Goal: Transaction & Acquisition: Subscribe to service/newsletter

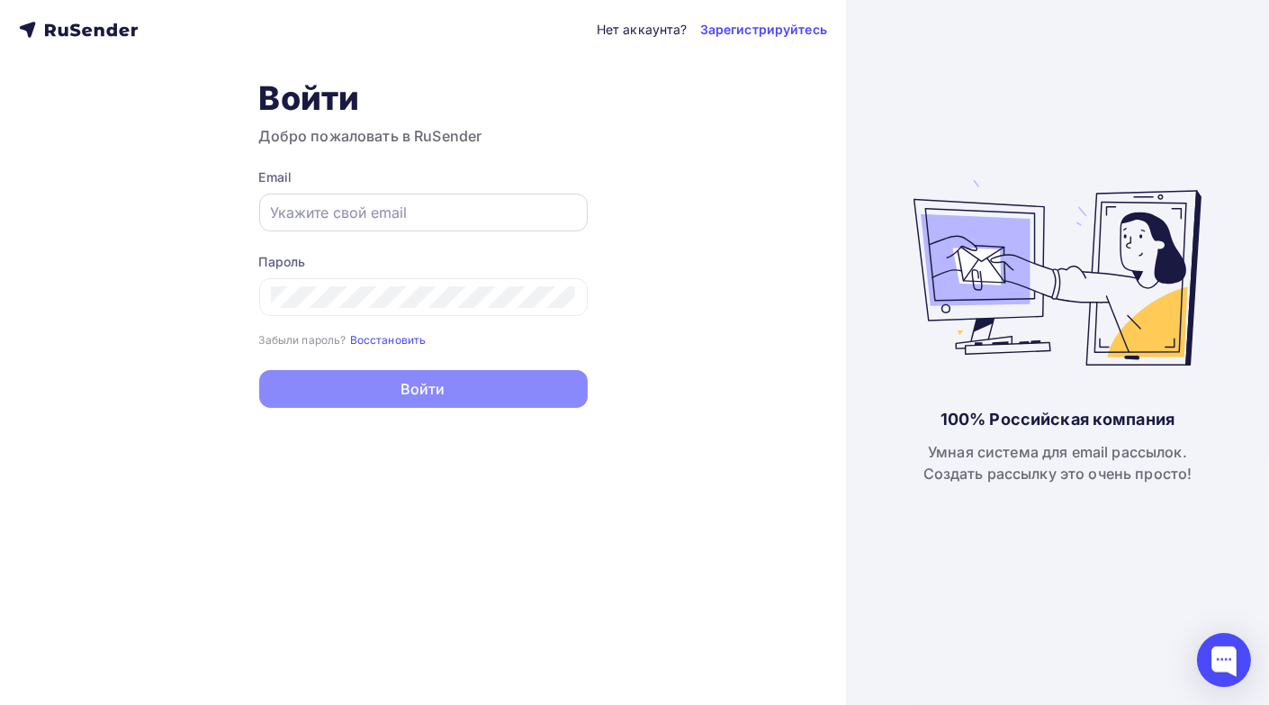
click at [284, 212] on input "text" at bounding box center [423, 213] width 305 height 22
click at [267, 215] on div at bounding box center [423, 213] width 329 height 38
click at [278, 211] on input "text" at bounding box center [423, 213] width 305 height 22
paste input "[EMAIL_ADDRESS][DOMAIN_NAME]"
type input "[EMAIL_ADDRESS][DOMAIN_NAME]"
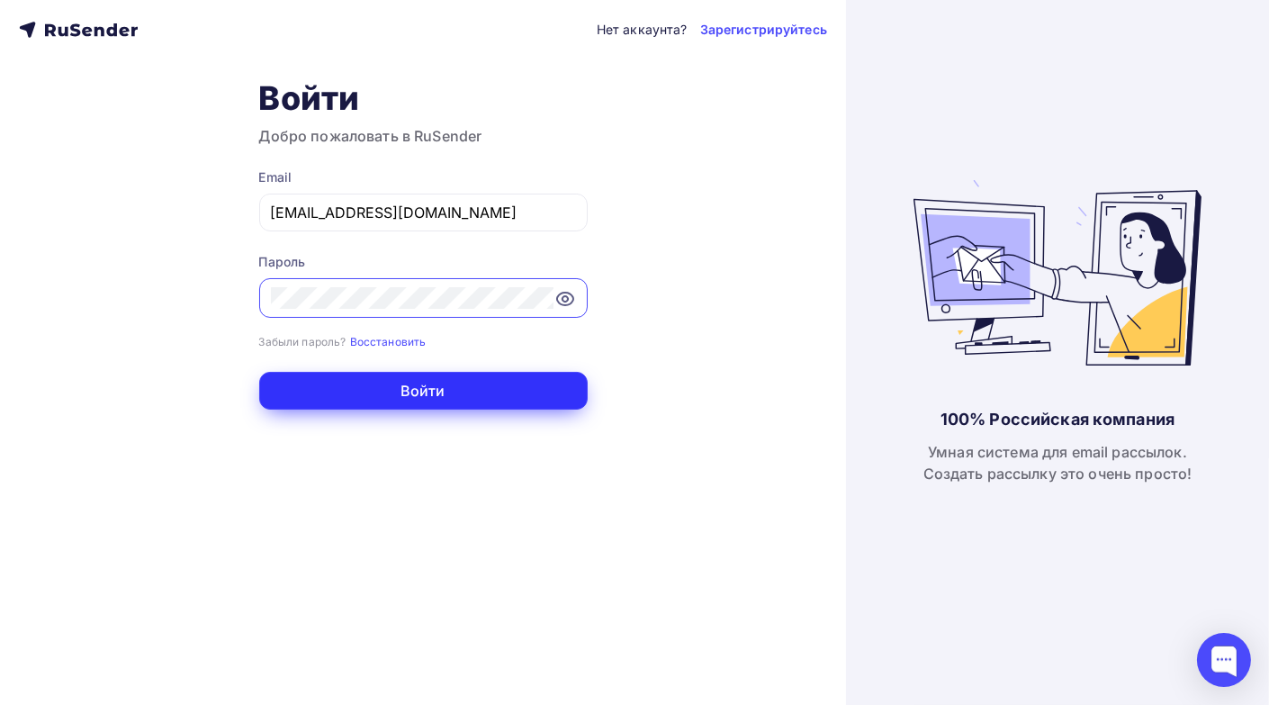
click at [388, 391] on button "Войти" at bounding box center [423, 391] width 329 height 38
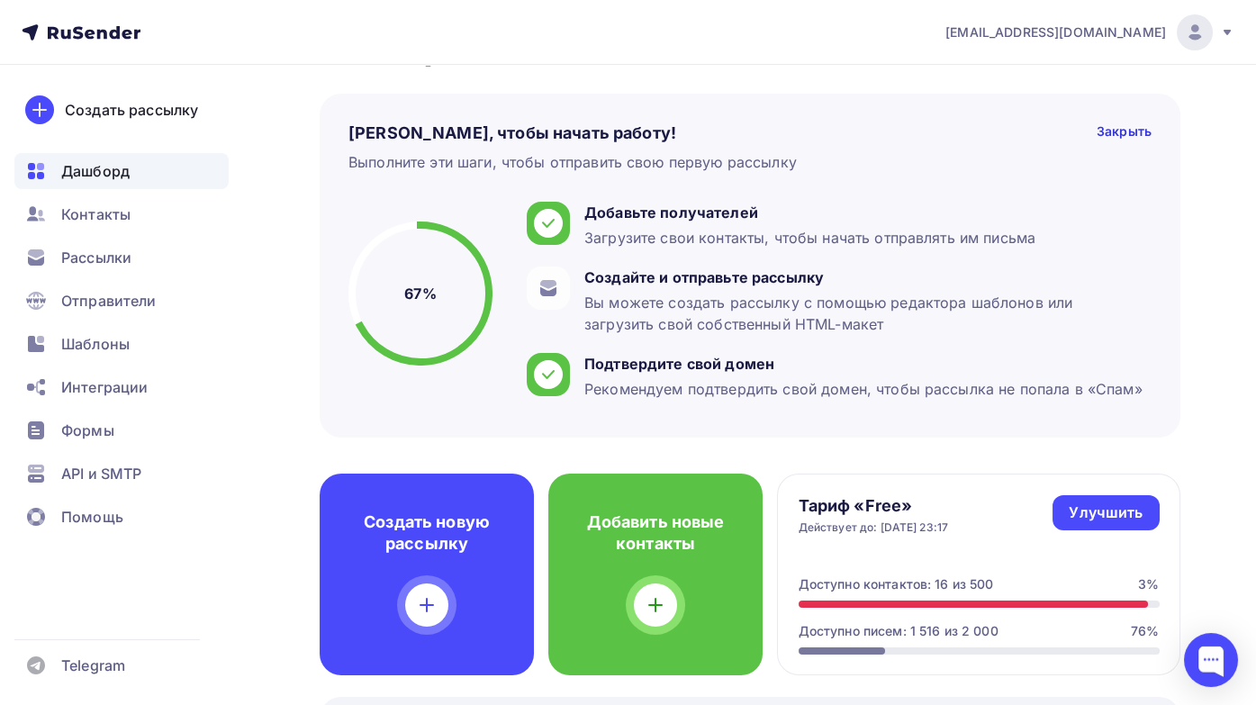
scroll to position [180, 0]
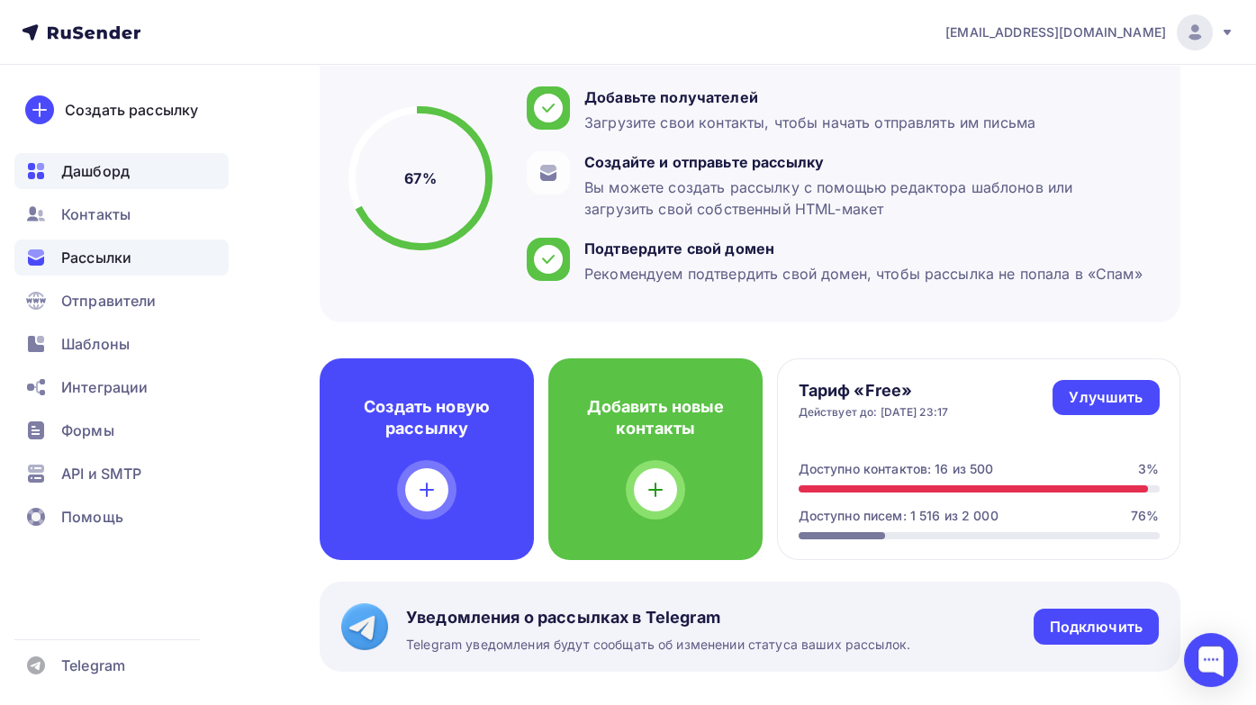
click at [78, 253] on span "Рассылки" at bounding box center [96, 258] width 70 height 22
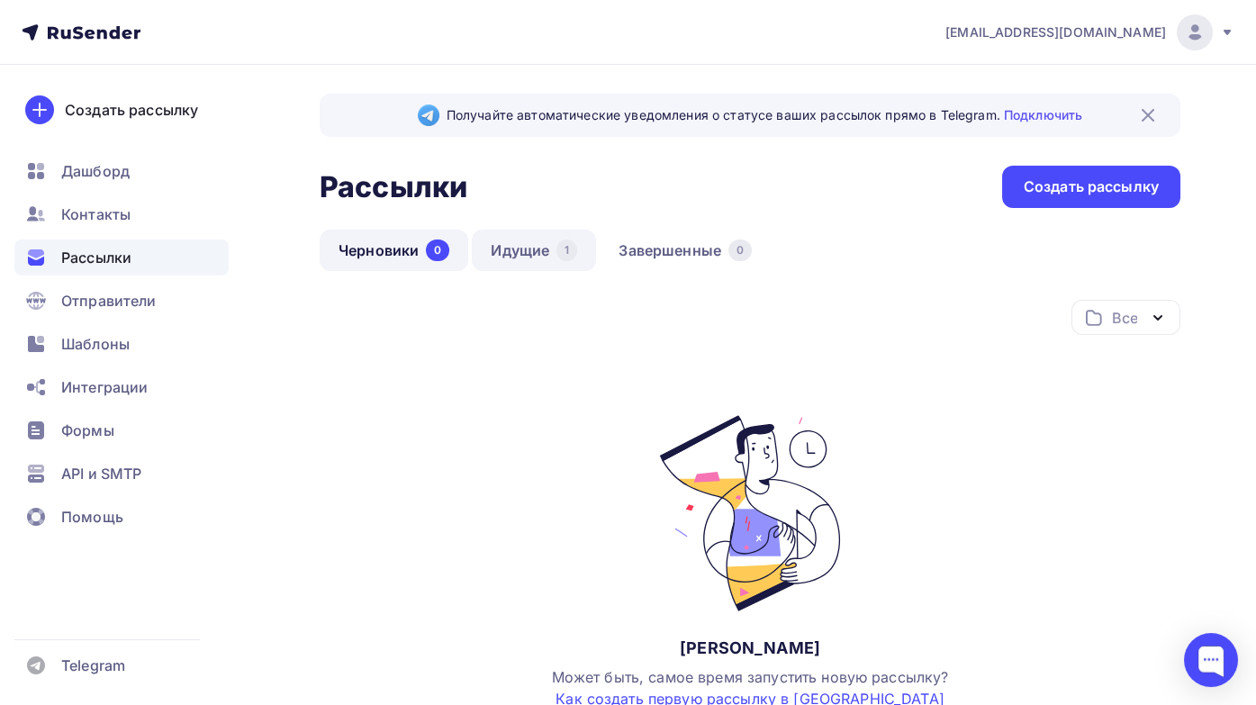
click at [528, 254] on link "Идущие 1" at bounding box center [534, 250] width 124 height 41
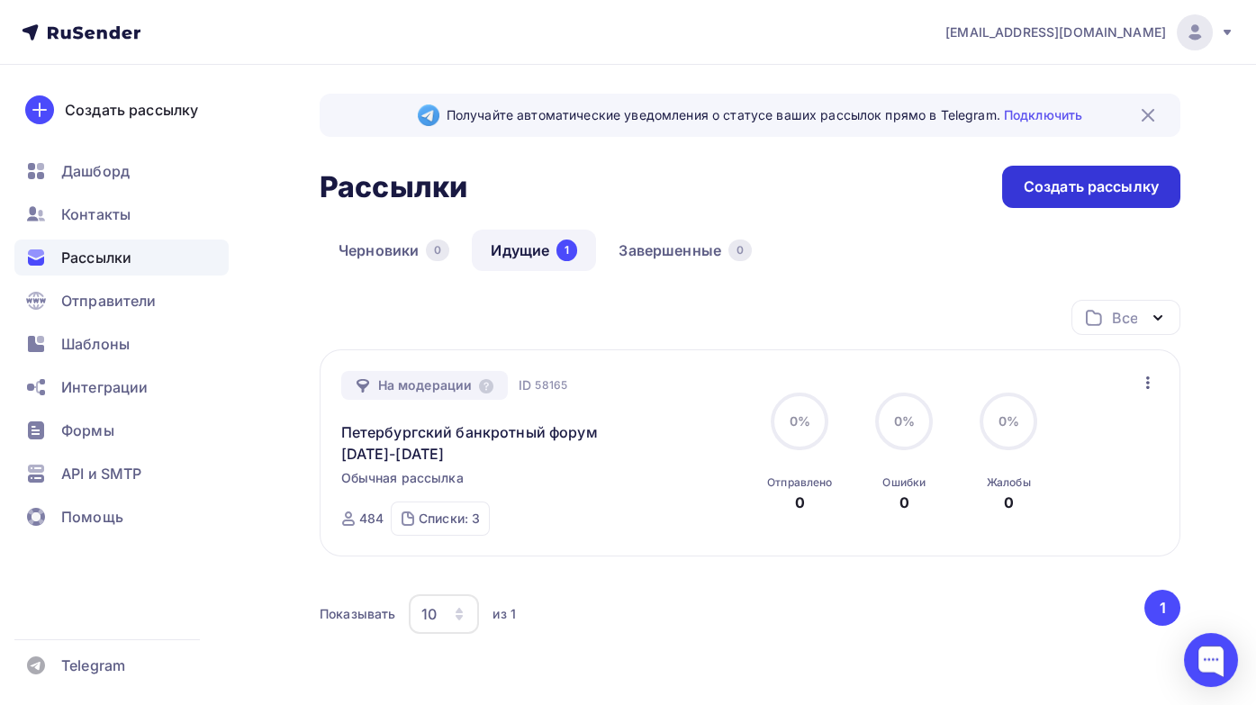
click at [1061, 192] on div "Создать рассылку" at bounding box center [1090, 186] width 135 height 21
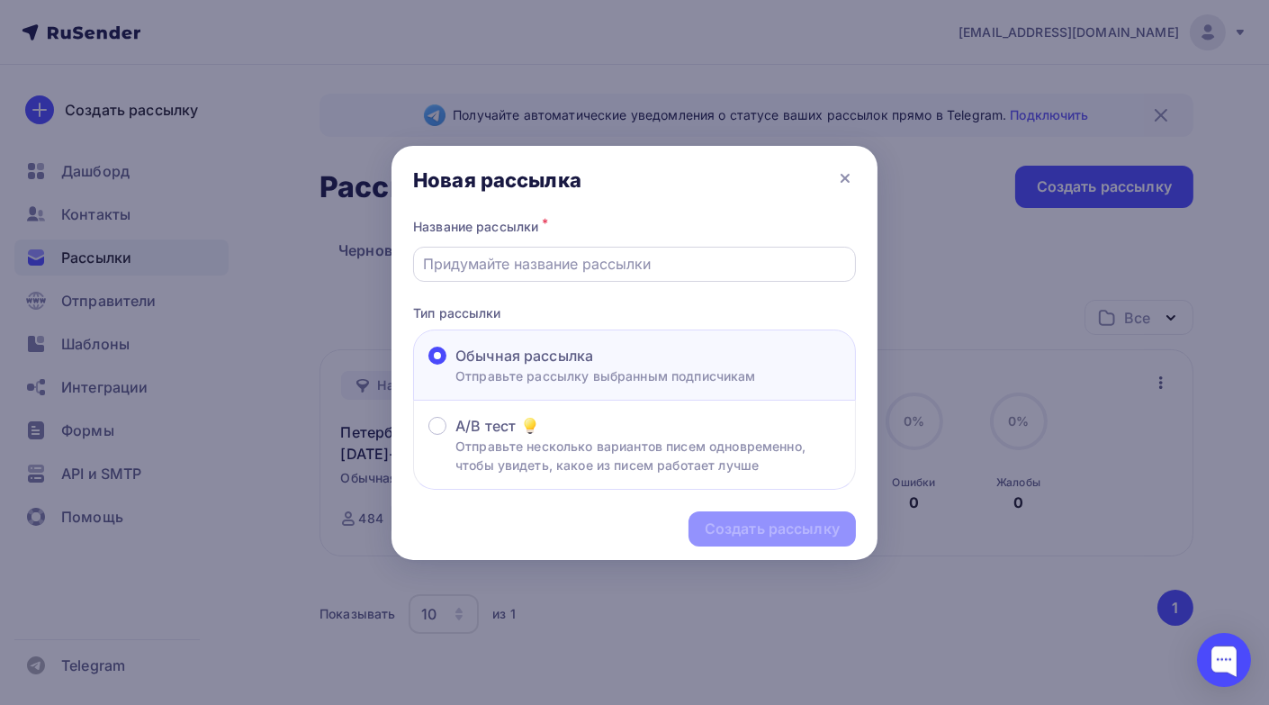
click at [545, 266] on input "text" at bounding box center [635, 264] width 422 height 22
type input "Петербургский банкротный форум [DATE]-[DATE]"
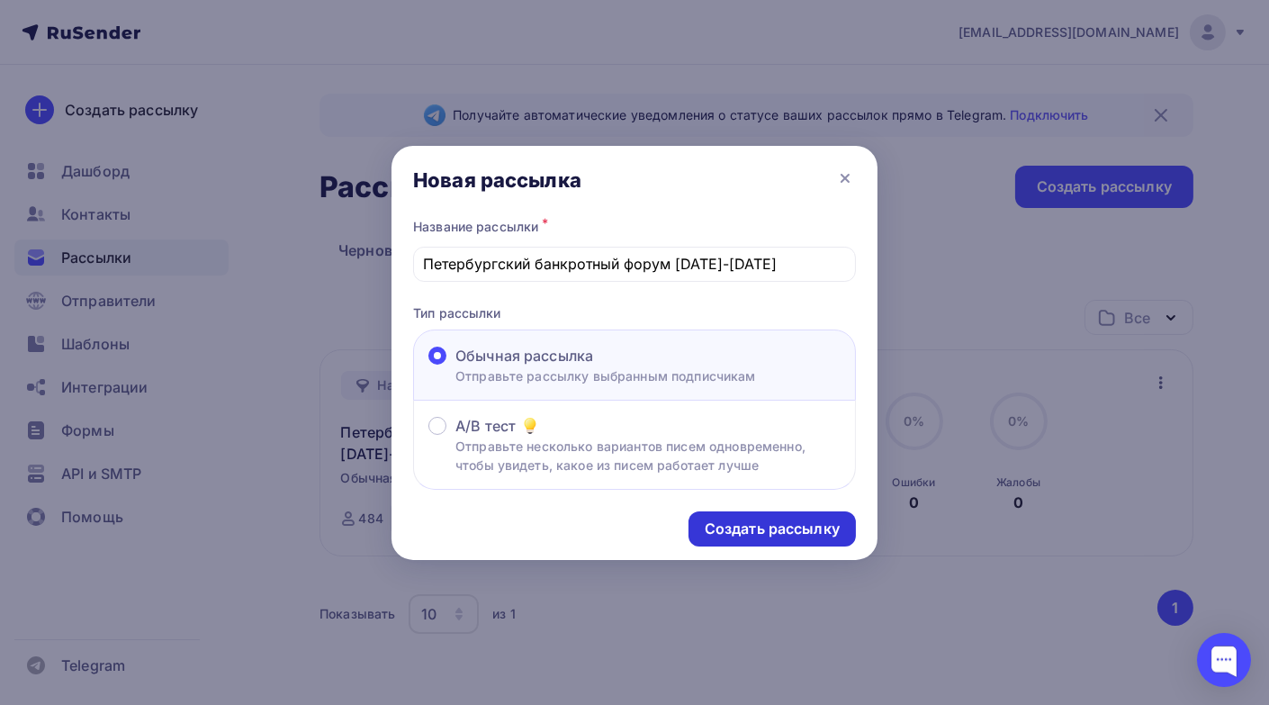
click at [741, 526] on div "Создать рассылку" at bounding box center [772, 528] width 135 height 21
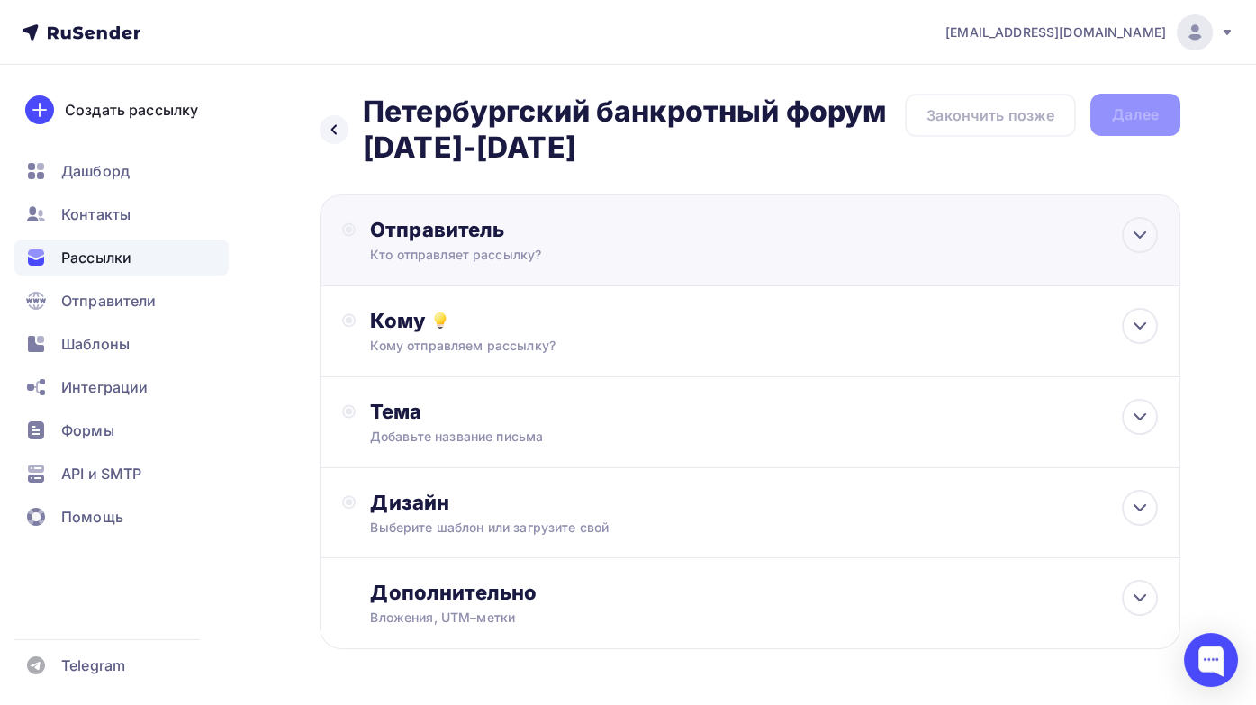
click at [417, 243] on div "Отправитель Кто отправляет рассылку? Email * [EMAIL_ADDRESS][DOMAIN_NAME] [EMAI…" at bounding box center [565, 240] width 390 height 47
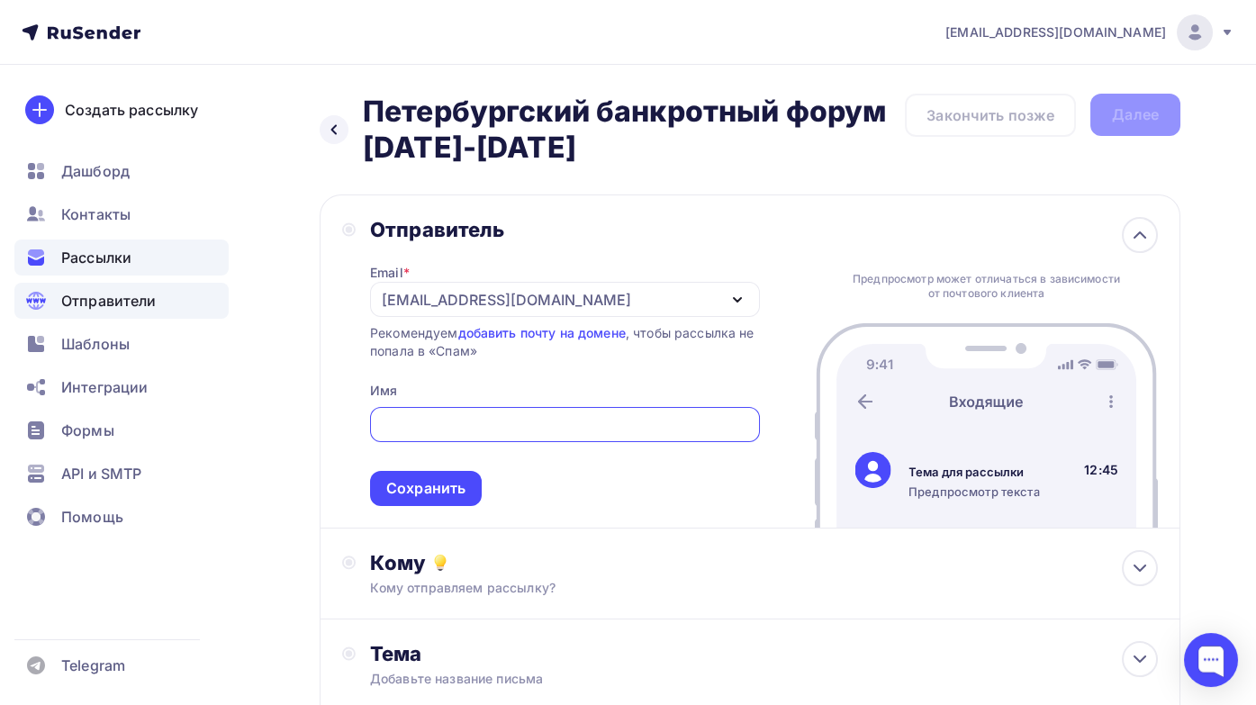
click at [111, 309] on span "Отправители" at bounding box center [108, 301] width 95 height 22
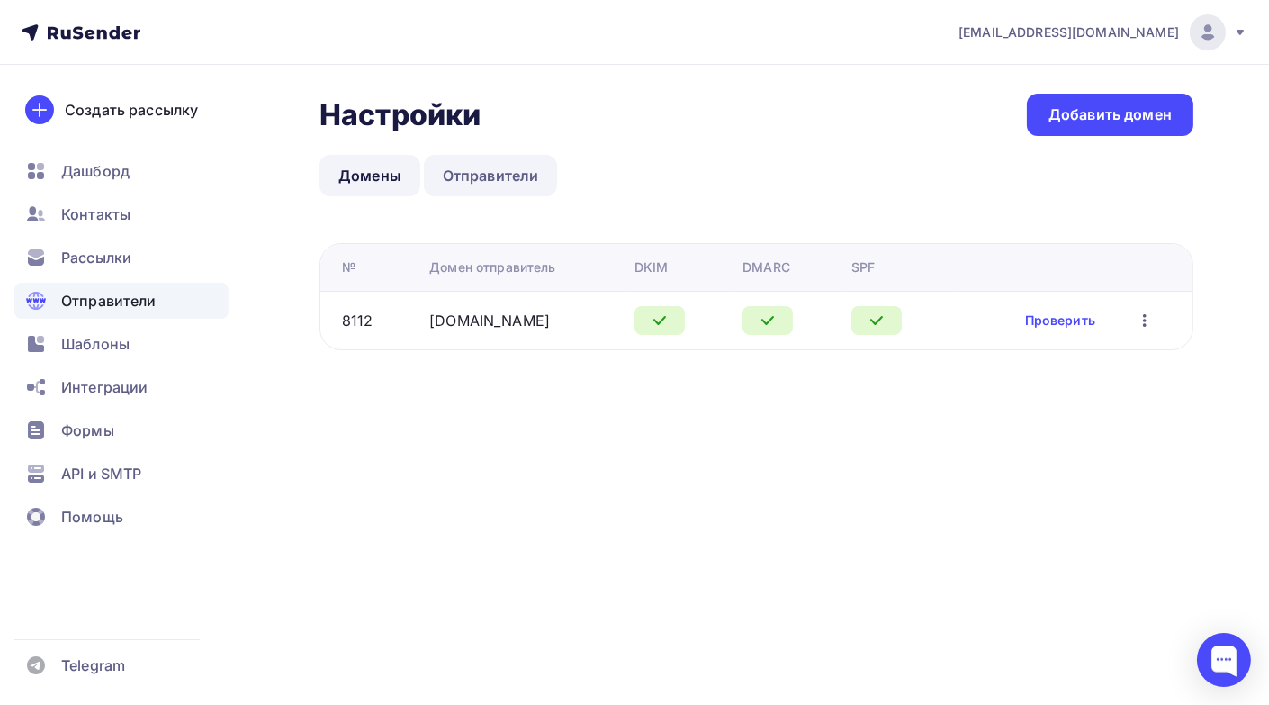
drag, startPoint x: 520, startPoint y: 174, endPoint x: 527, endPoint y: 194, distance: 21.6
click at [520, 174] on link "Отправители" at bounding box center [491, 175] width 134 height 41
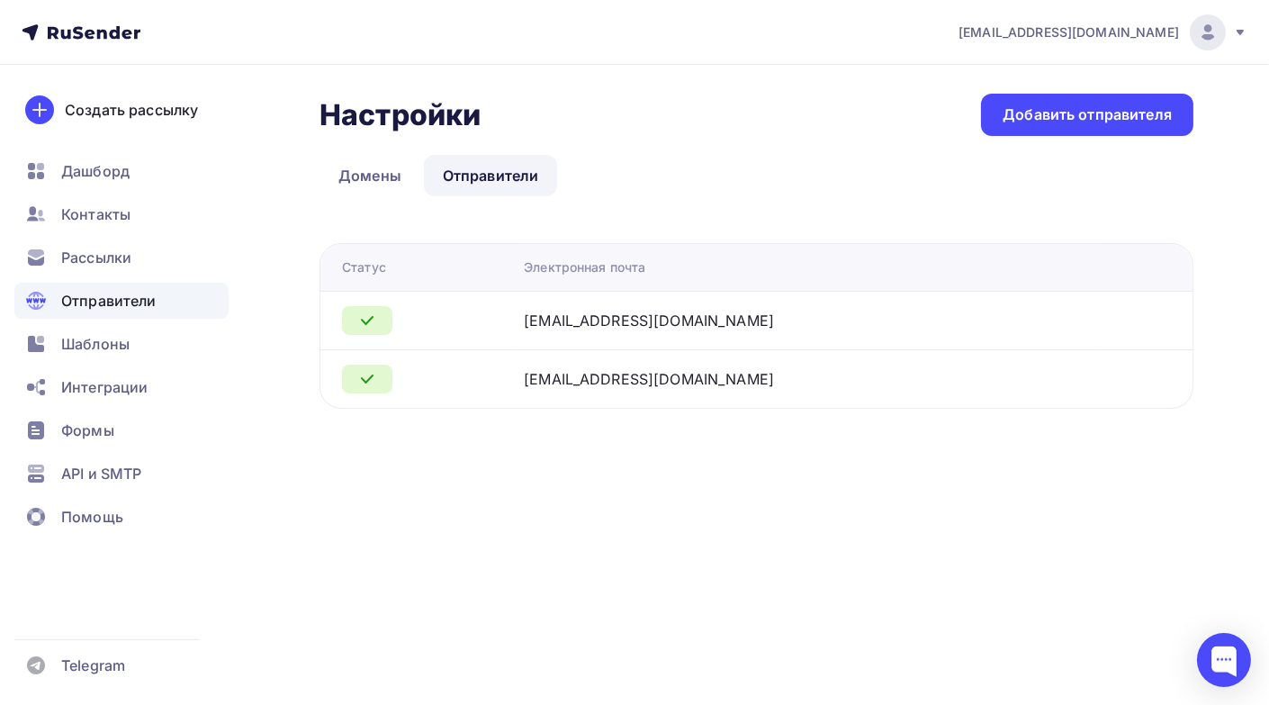
click at [731, 319] on div "[EMAIL_ADDRESS][DOMAIN_NAME]" at bounding box center [749, 321] width 450 height 22
drag, startPoint x: 734, startPoint y: 319, endPoint x: 538, endPoint y: 317, distance: 195.3
click at [538, 317] on tr "[EMAIL_ADDRESS][DOMAIN_NAME]" at bounding box center [756, 320] width 872 height 59
copy div "[EMAIL_ADDRESS][DOMAIN_NAME]"
click at [95, 265] on span "Рассылки" at bounding box center [96, 258] width 70 height 22
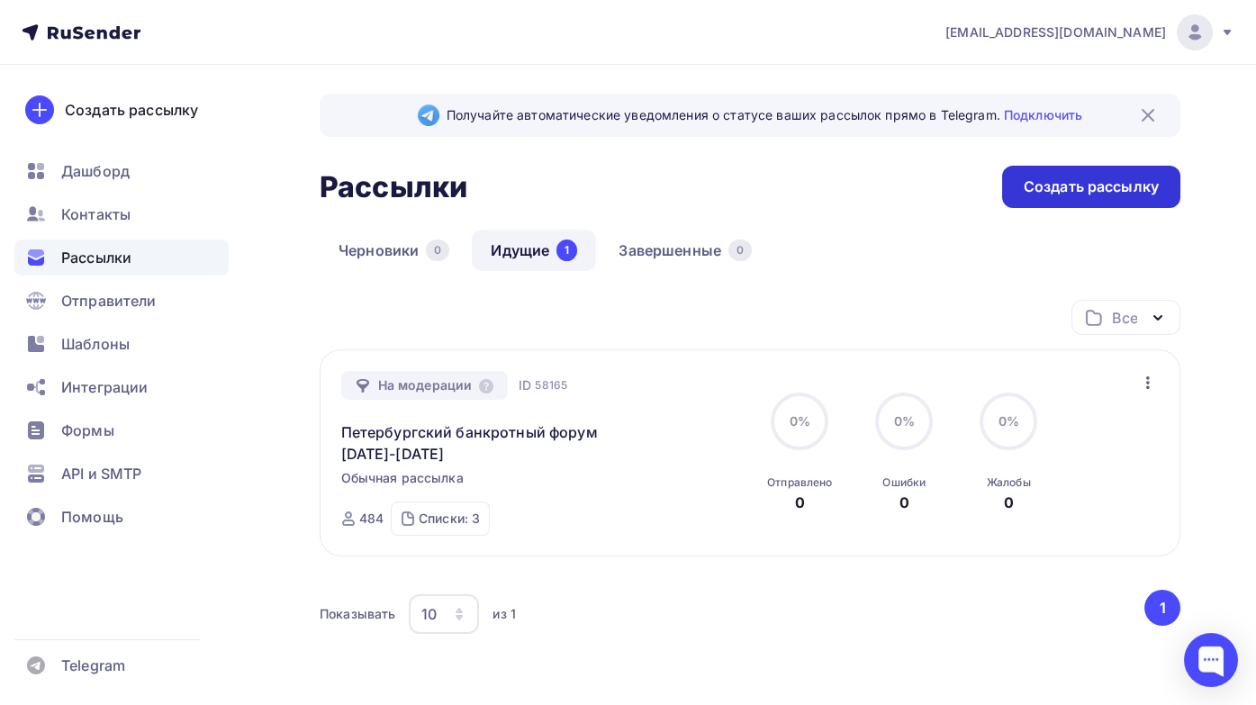
click at [1064, 194] on div "Создать рассылку" at bounding box center [1090, 186] width 135 height 21
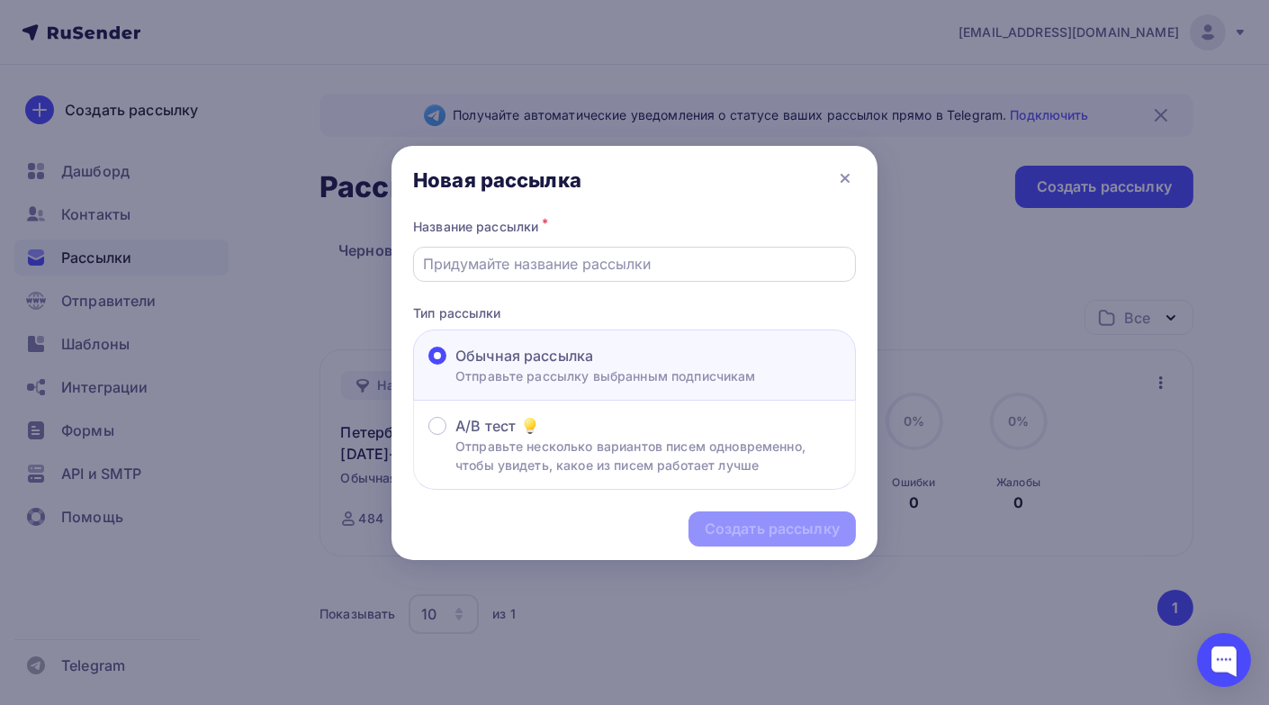
click at [554, 262] on input "text" at bounding box center [635, 264] width 422 height 22
type input "Петербургский банкротный форум [DATE]-[DATE]"
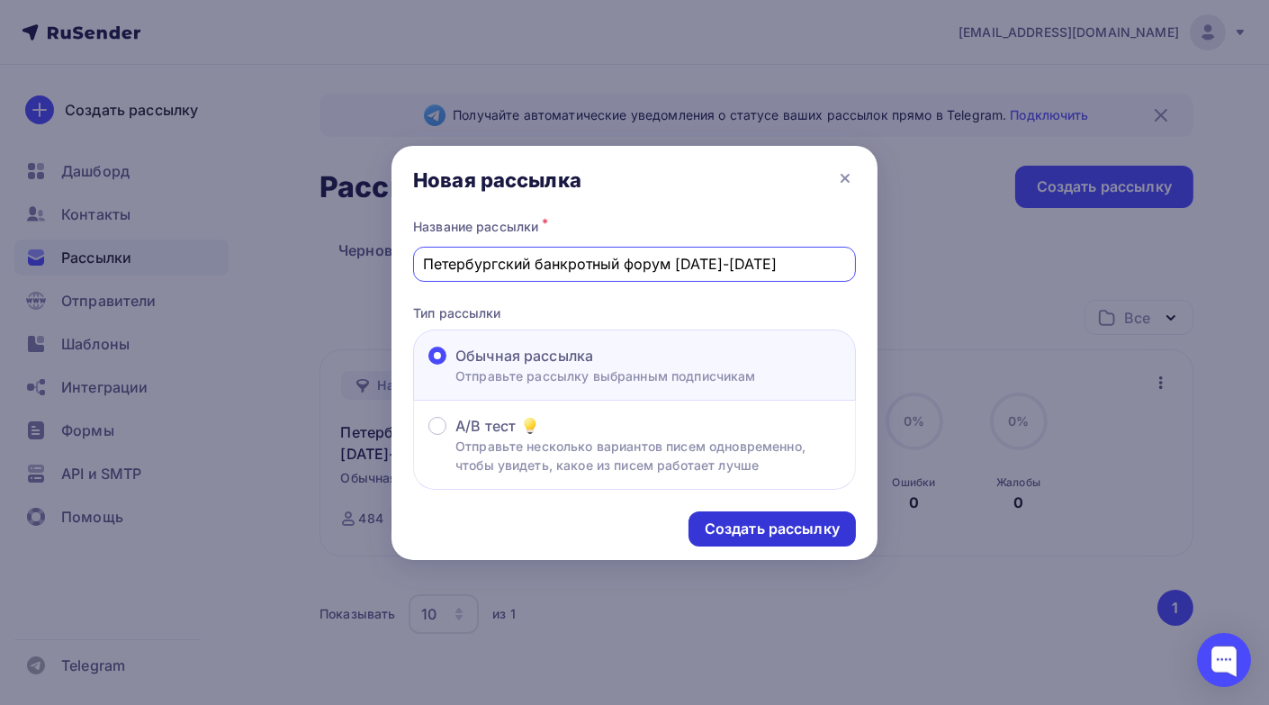
click at [749, 530] on div "Создать рассылку" at bounding box center [772, 528] width 135 height 21
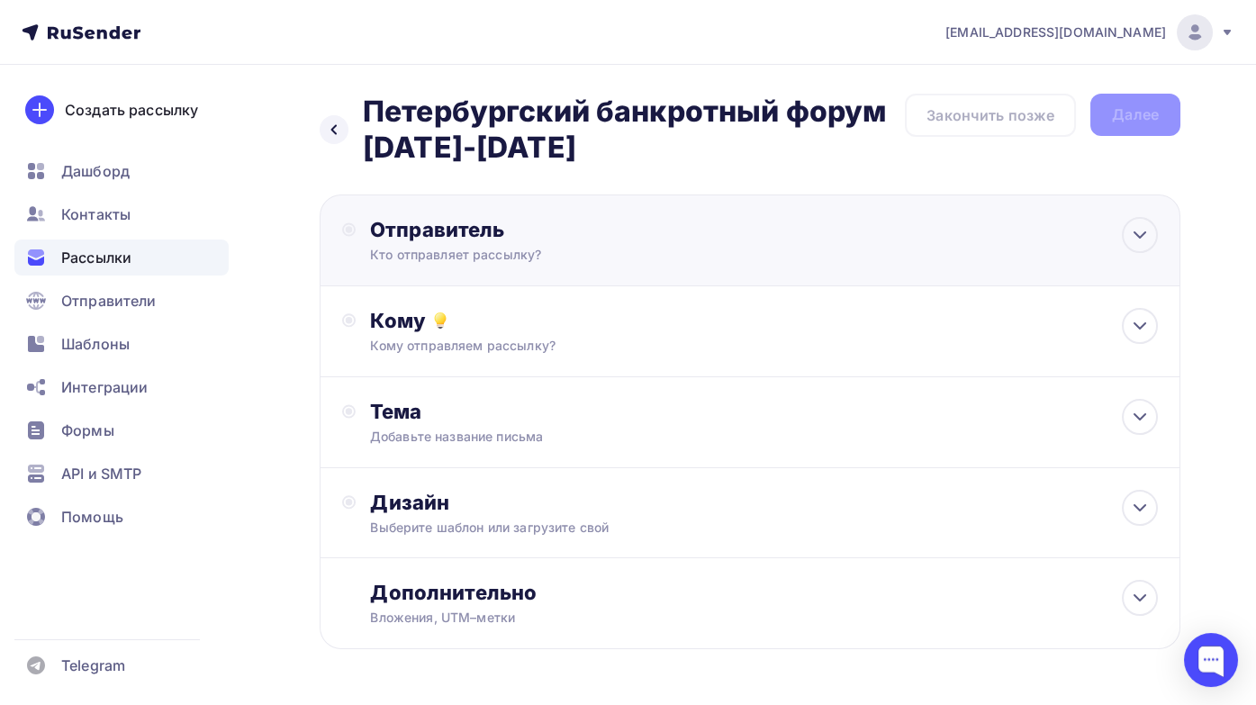
click at [554, 247] on div "Кто отправляет рассылку?" at bounding box center [545, 255] width 351 height 18
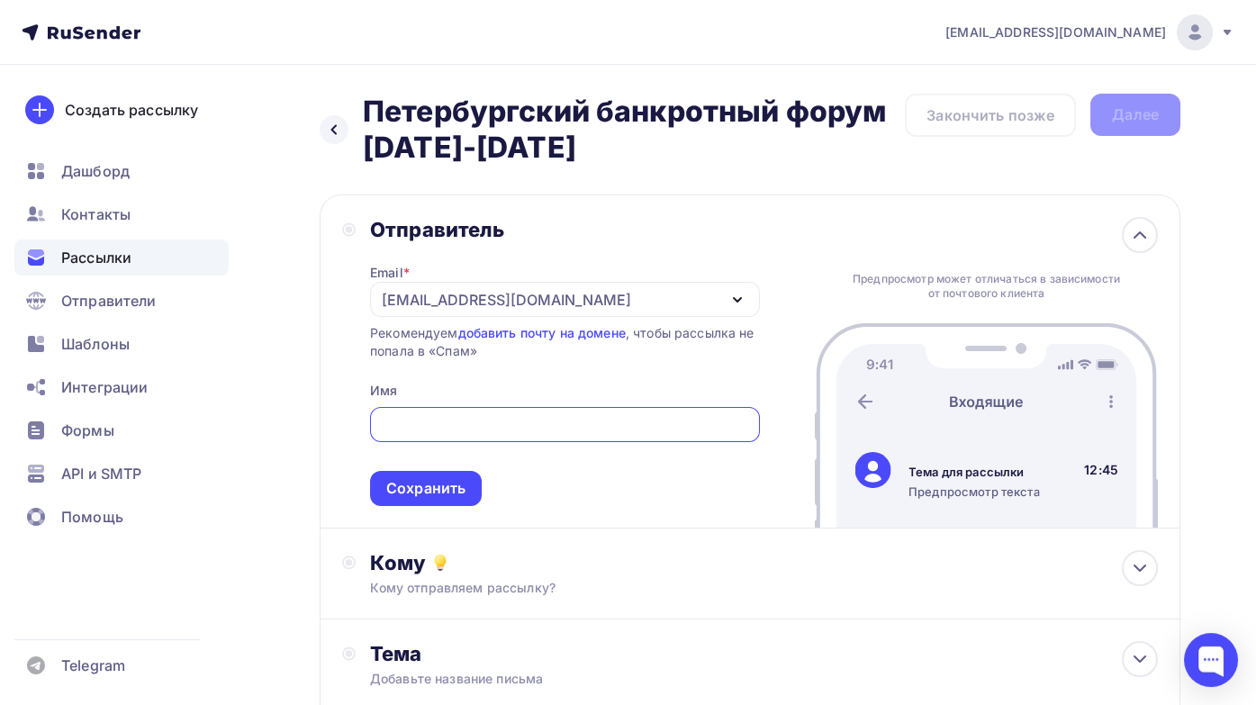
click at [430, 421] on input "text" at bounding box center [564, 425] width 369 height 22
paste input "[EMAIL_ADDRESS][DOMAIN_NAME]"
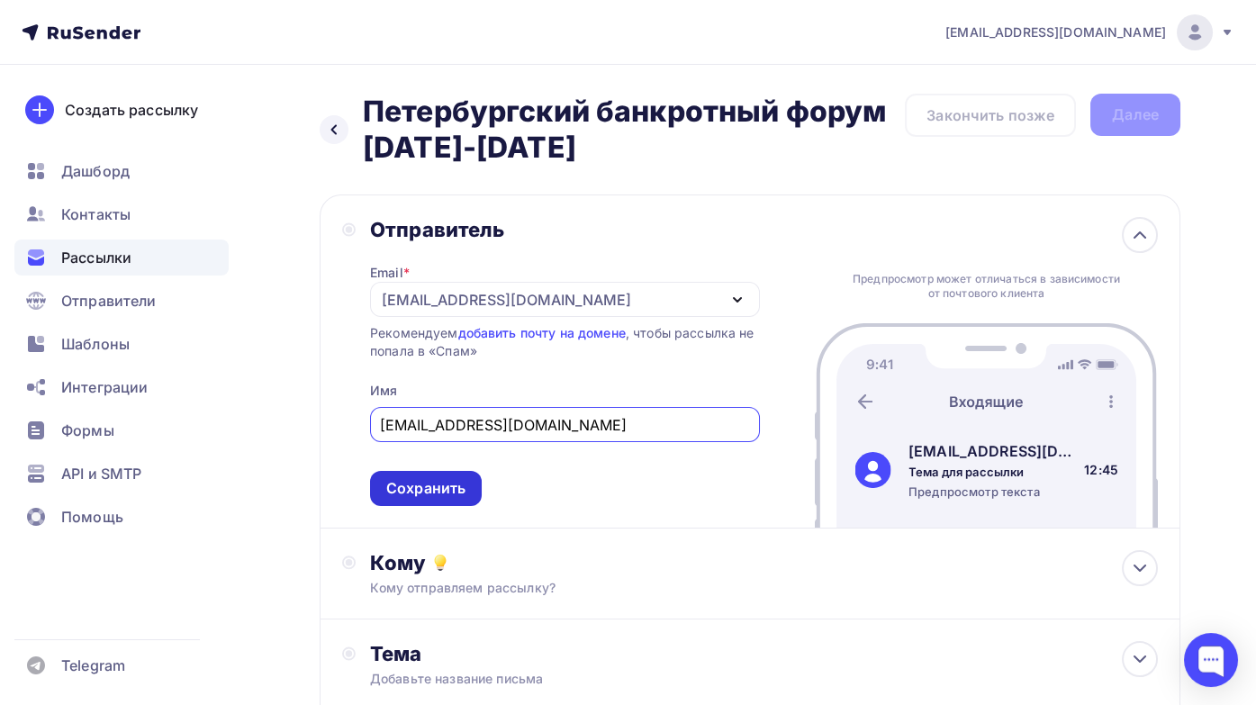
type input "[EMAIL_ADDRESS][DOMAIN_NAME]"
click at [431, 491] on div "Сохранить" at bounding box center [425, 488] width 79 height 21
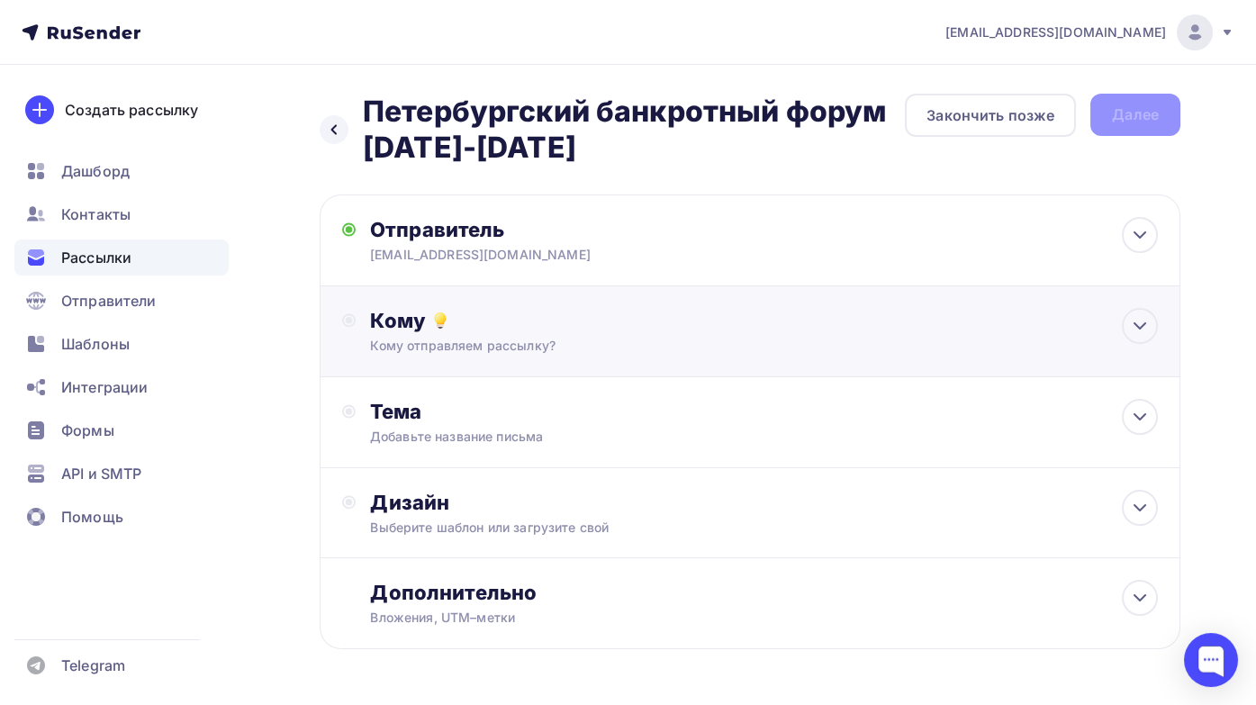
click at [635, 332] on div "Кому" at bounding box center [764, 320] width 788 height 25
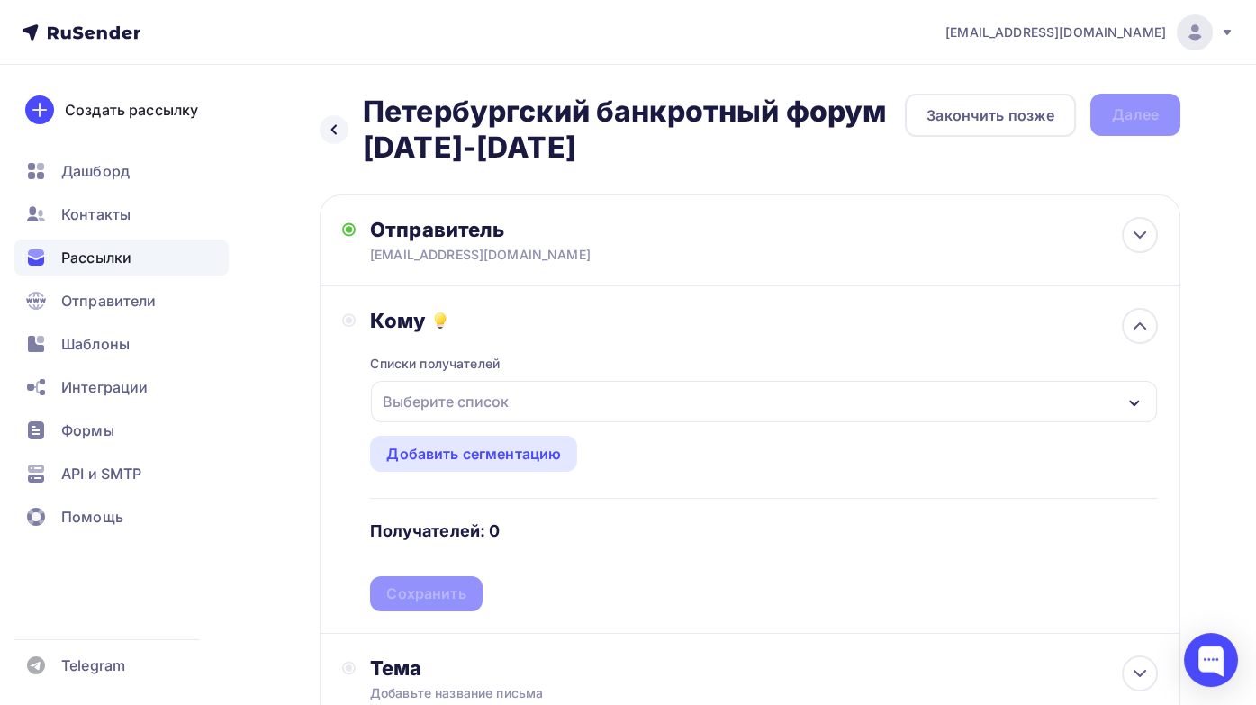
click at [605, 401] on div "Выберите список" at bounding box center [764, 401] width 786 height 41
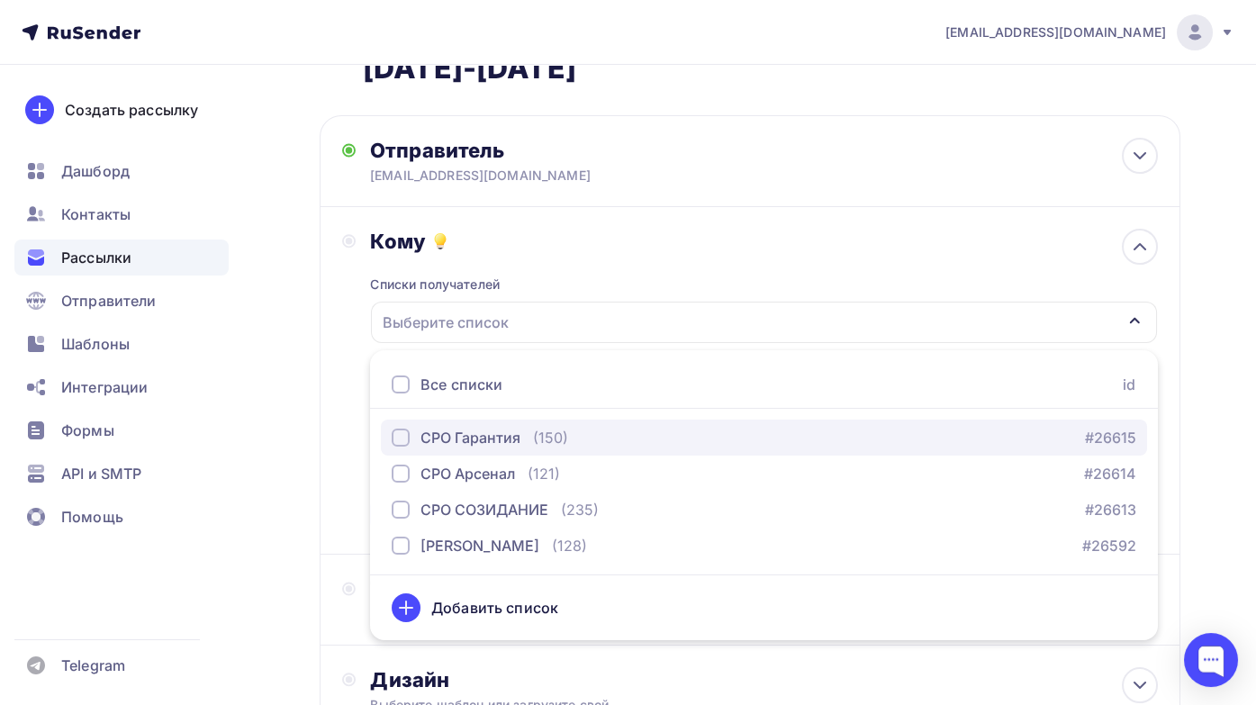
scroll to position [104, 0]
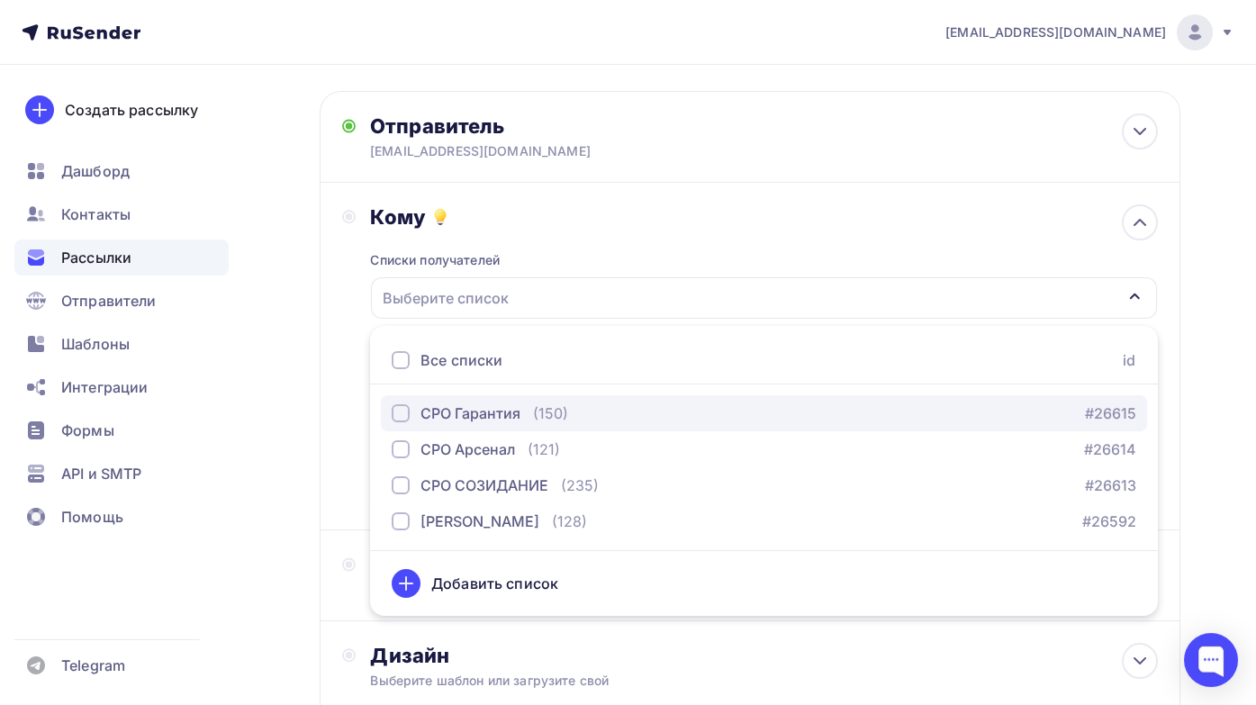
click at [400, 410] on div "button" at bounding box center [401, 413] width 18 height 18
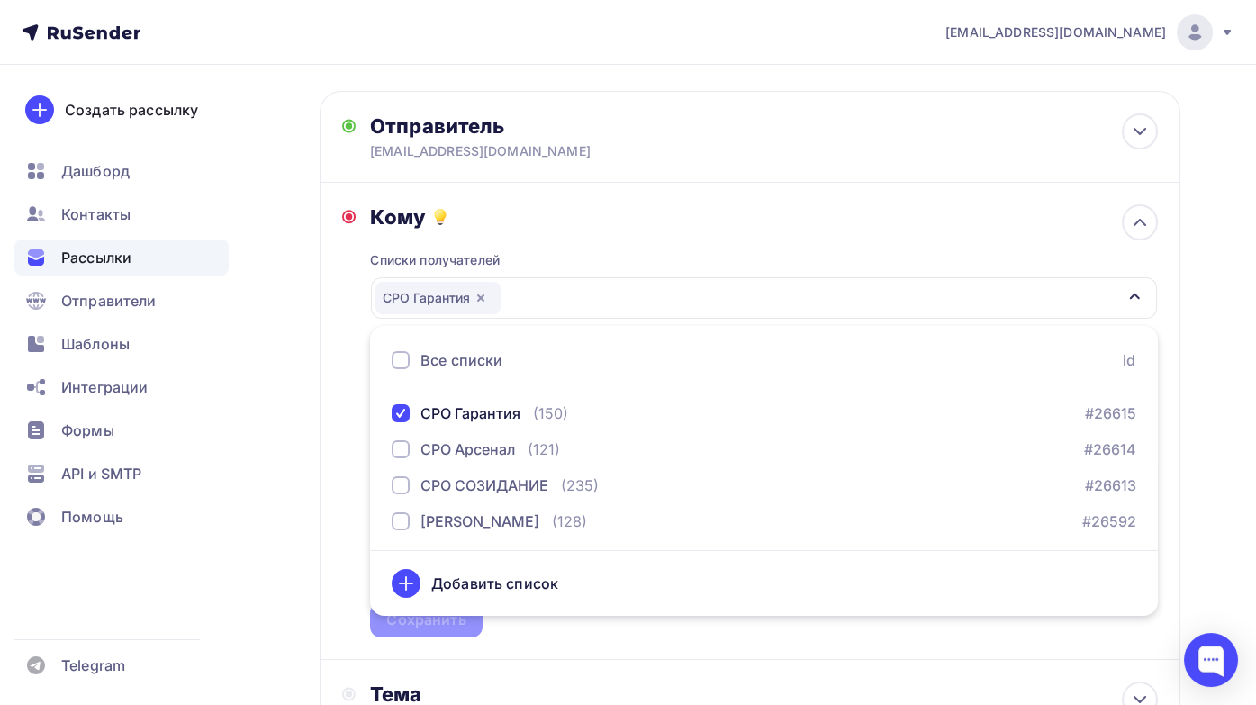
click at [660, 644] on div "Кому Списки получателей СРО Гарантия Все списки id СРО Гарантия (150) #26615 СР…" at bounding box center [750, 421] width 860 height 477
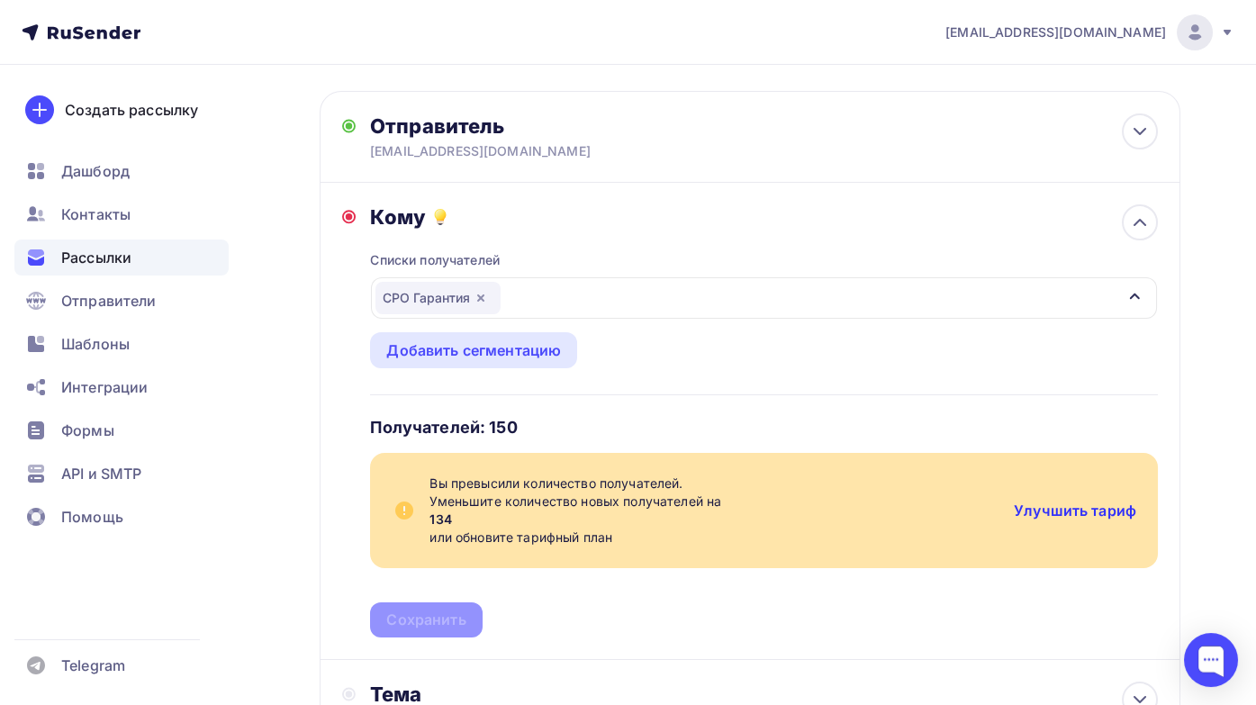
click at [1045, 507] on link "Улучшить тариф" at bounding box center [1075, 510] width 122 height 18
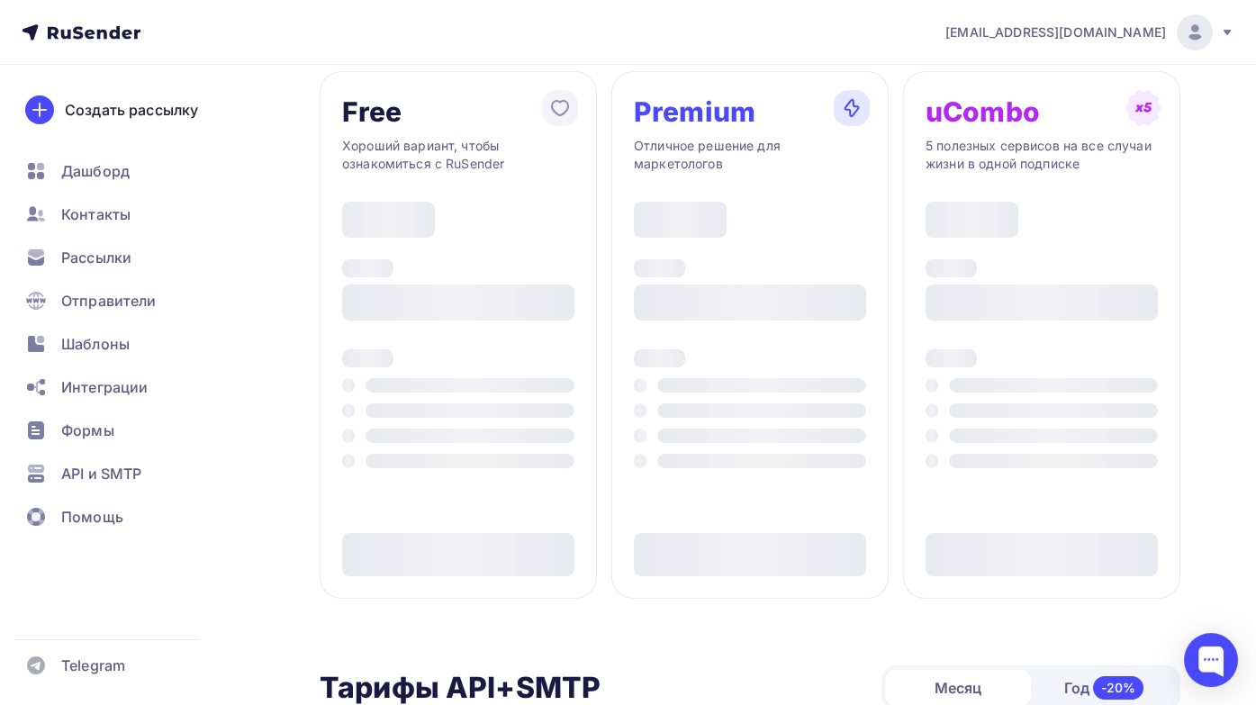
type input "500"
type input "100"
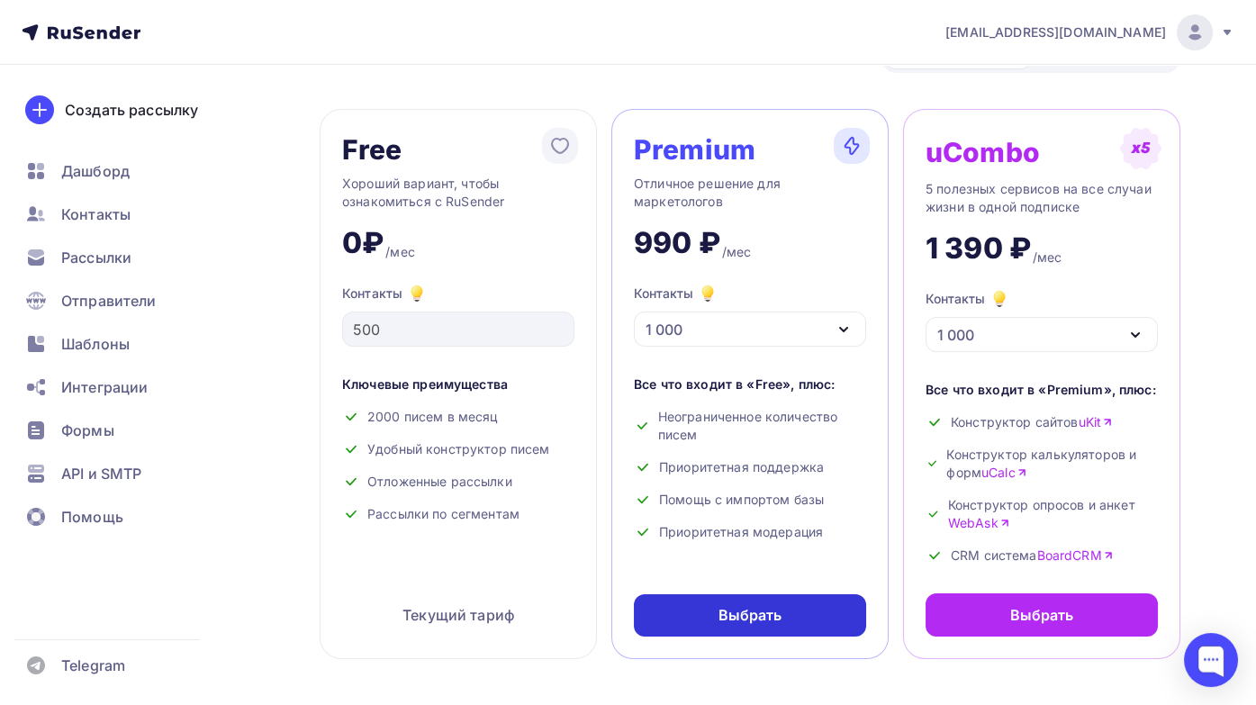
scroll to position [90, 0]
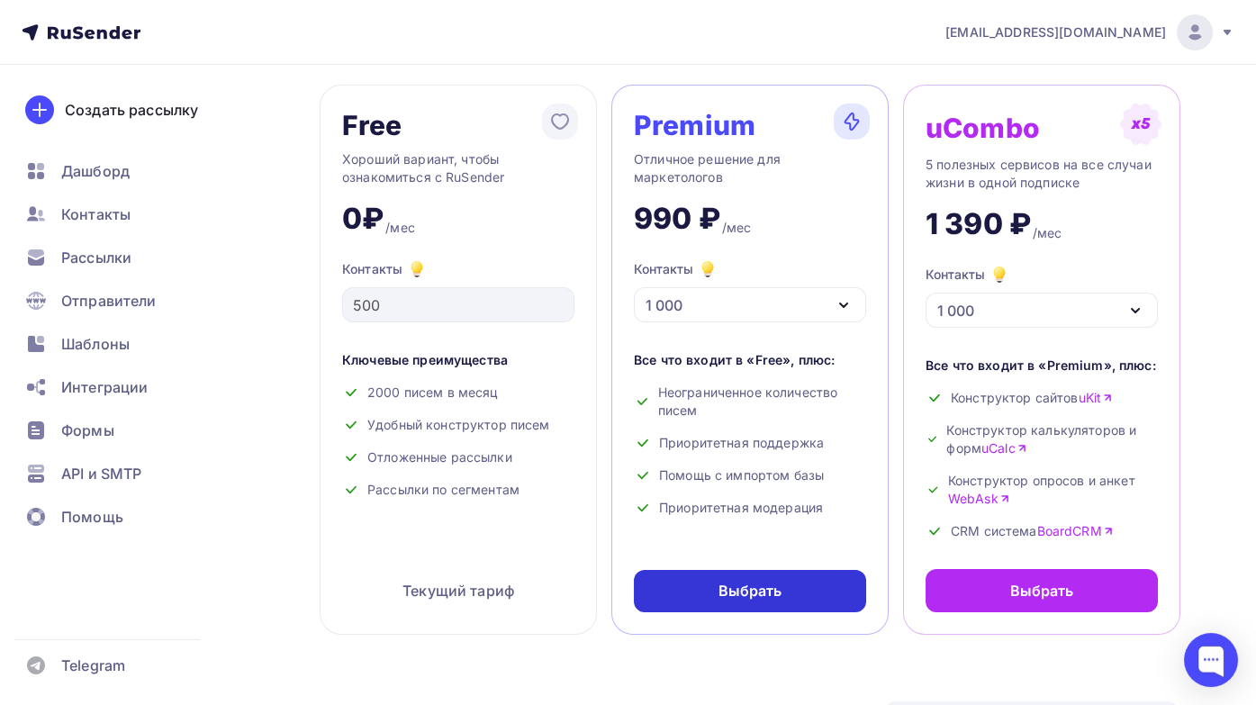
click at [750, 598] on div "Выбрать" at bounding box center [750, 591] width 64 height 21
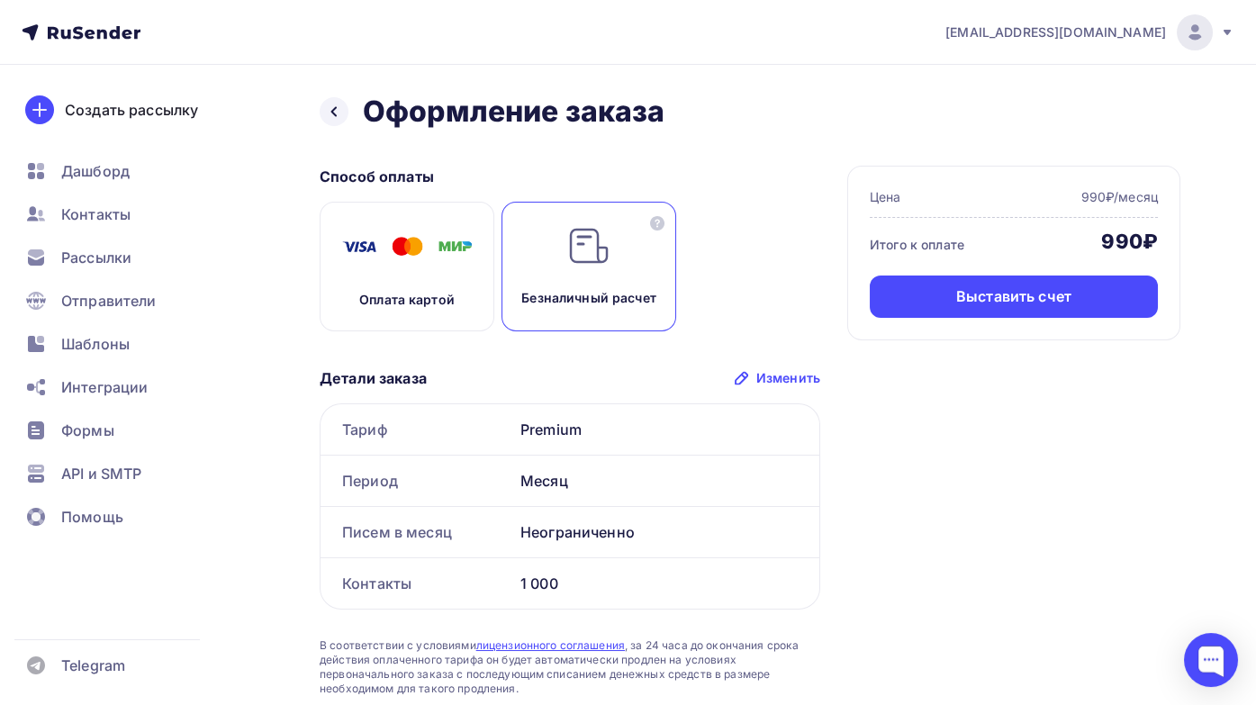
click at [392, 276] on div "Оплата картой" at bounding box center [407, 267] width 175 height 130
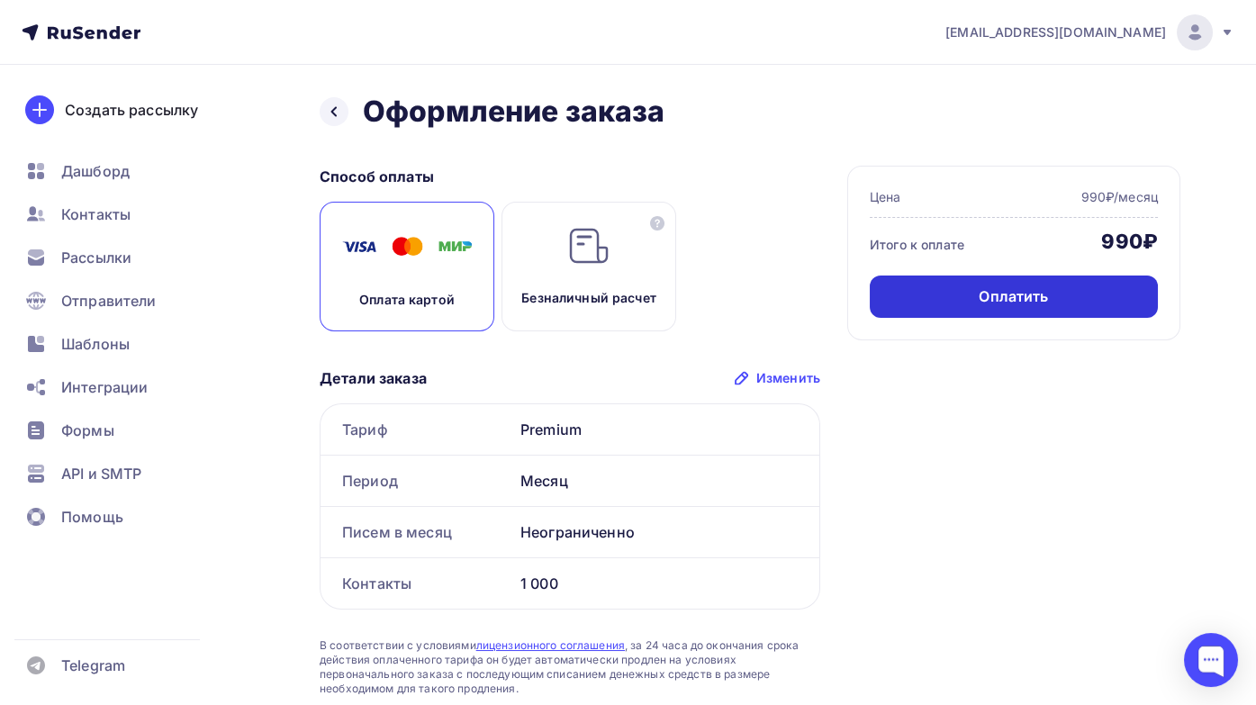
click at [1014, 298] on div "Оплатить" at bounding box center [1012, 296] width 69 height 21
